Goal: Go to known website: Go to known website

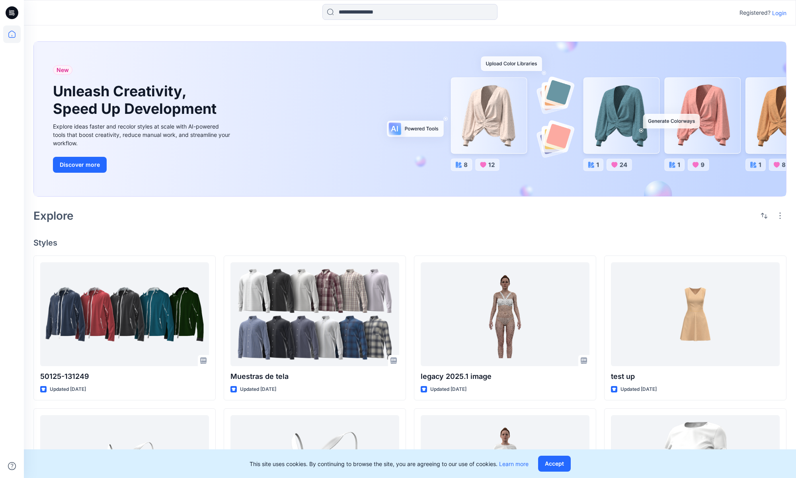
click at [778, 15] on p "Login" at bounding box center [779, 13] width 14 height 8
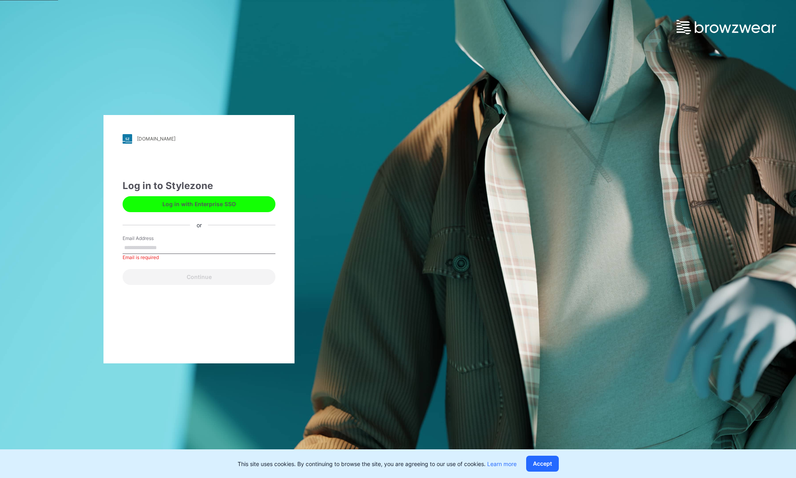
click at [193, 204] on button "Log in with Enterprise SSO" at bounding box center [199, 204] width 153 height 16
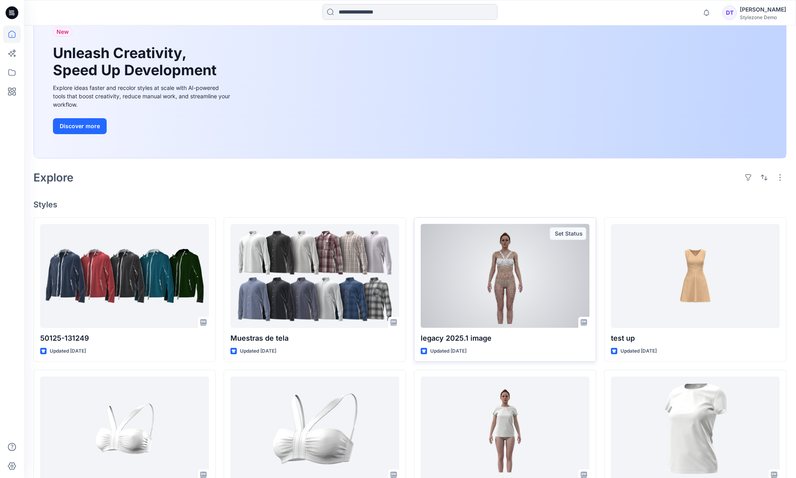
scroll to position [82, 0]
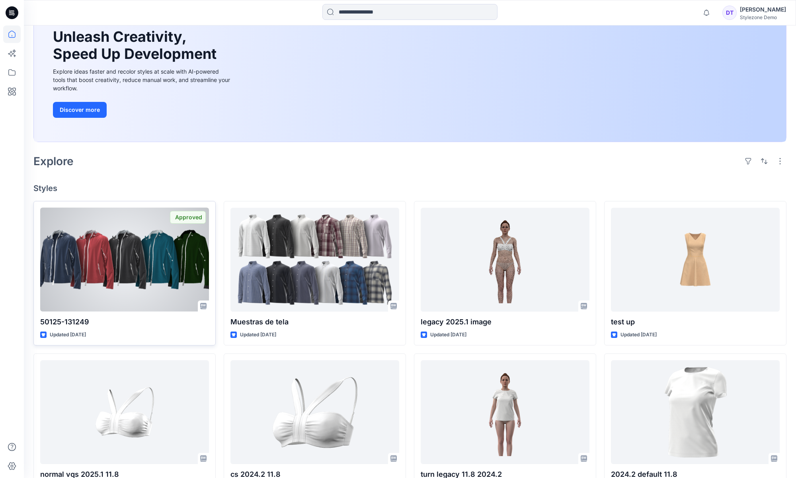
click at [126, 271] on div at bounding box center [124, 260] width 169 height 104
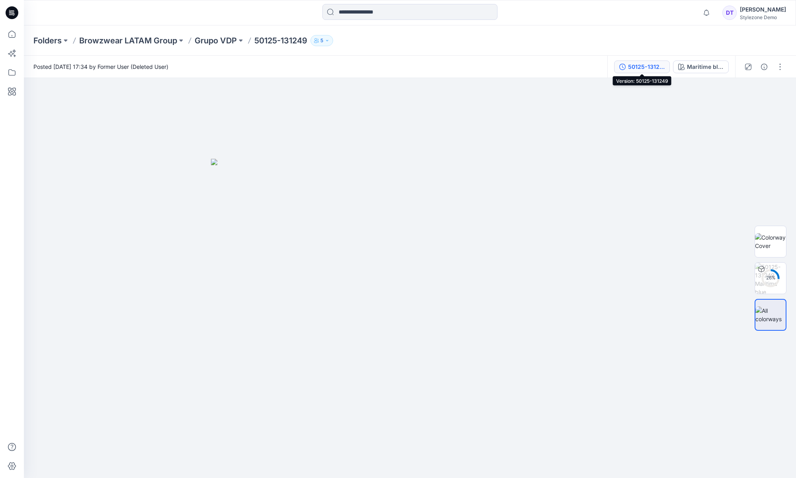
click at [646, 69] on div "50125-131249" at bounding box center [646, 66] width 37 height 9
